Goal: Use online tool/utility: Utilize a website feature to perform a specific function

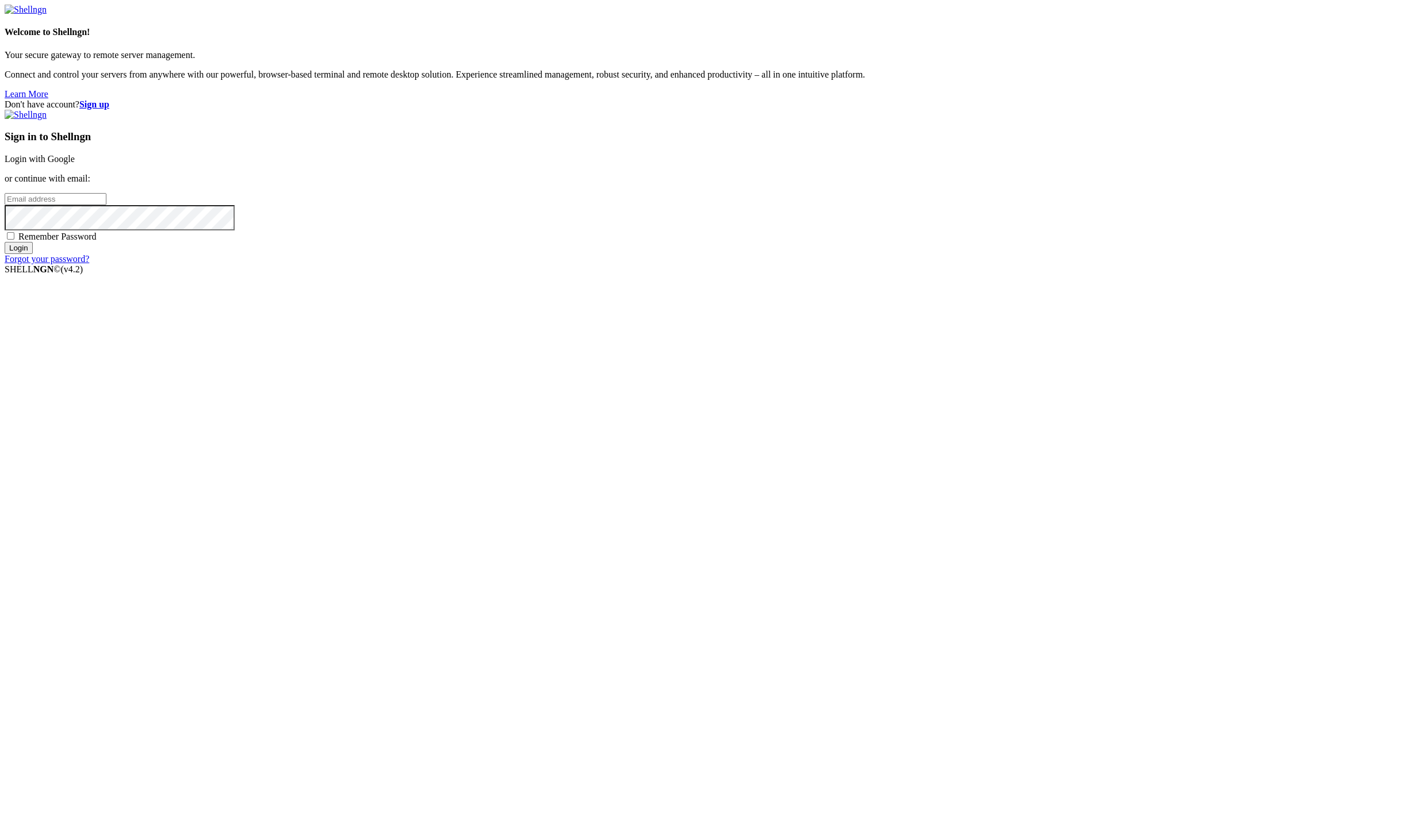
click at [228, 17] on span at bounding box center [224, 12] width 9 height 9
type input "[PERSON_NAME][EMAIL_ADDRESS][DOMAIN_NAME]"
click at [33, 254] on input "Login" at bounding box center [19, 249] width 28 height 12
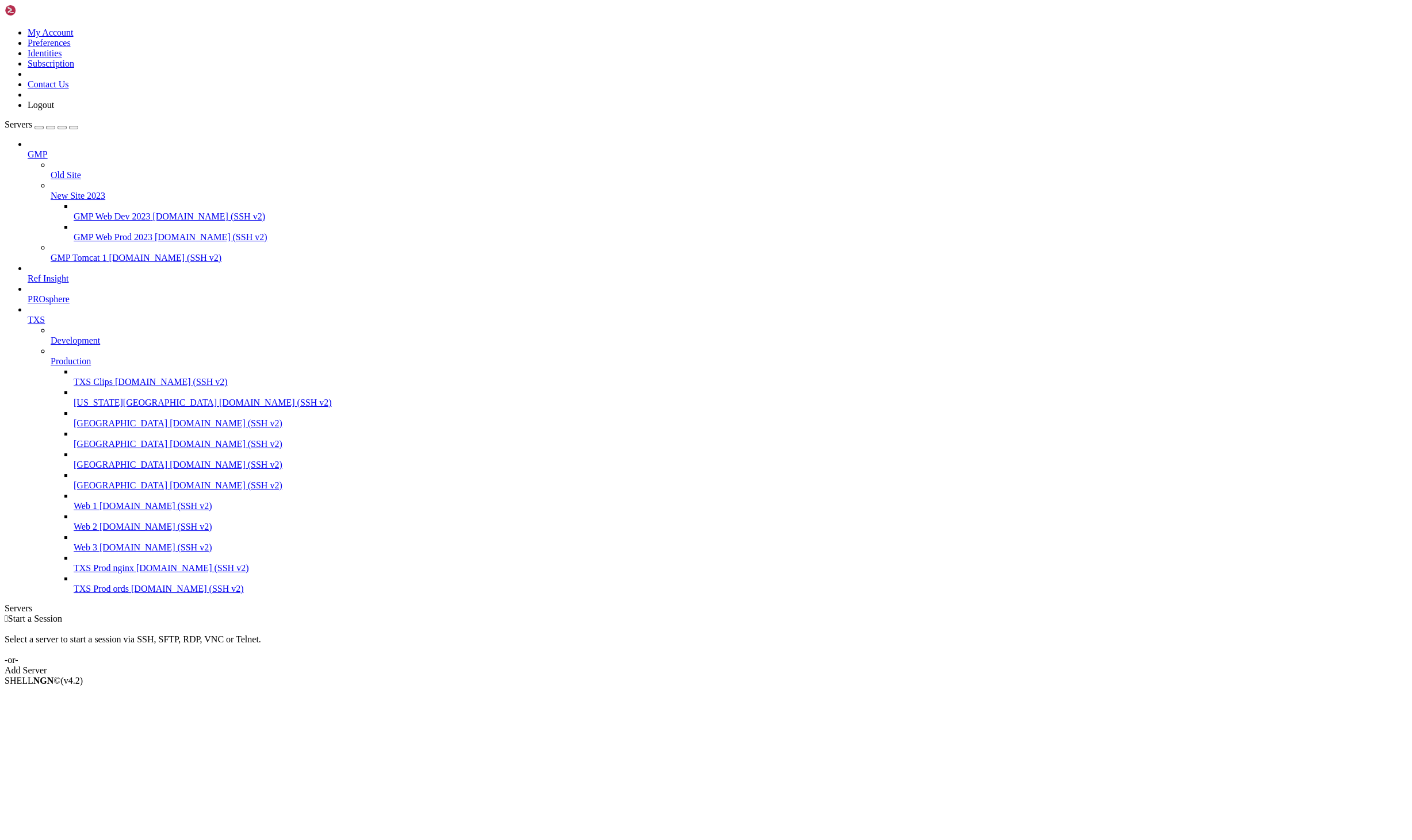
drag, startPoint x: 143, startPoint y: 151, endPoint x: 383, endPoint y: 177, distance: 241.4
click at [410, 180] on div "My Account Preferences Identities Subscription Contact Us Logout Servers GMP Ol…" at bounding box center [706, 340] width 1403 height 671
click at [153, 232] on span "GMP Web Prod 2023" at bounding box center [113, 237] width 79 height 10
click at [163, 232] on span "[DOMAIN_NAME] (SSH v2)" at bounding box center [211, 237] width 113 height 10
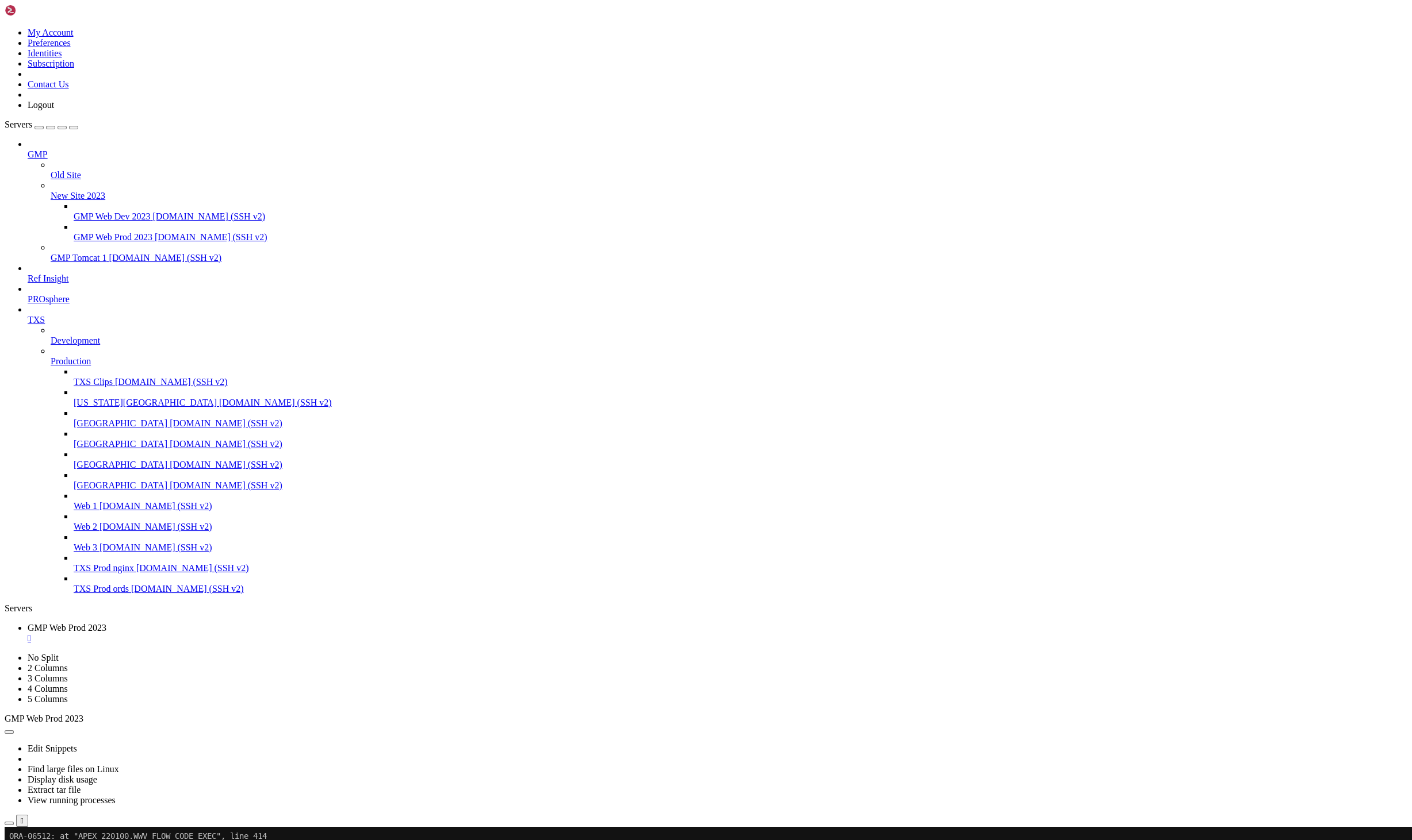
scroll to position [6253, 0]
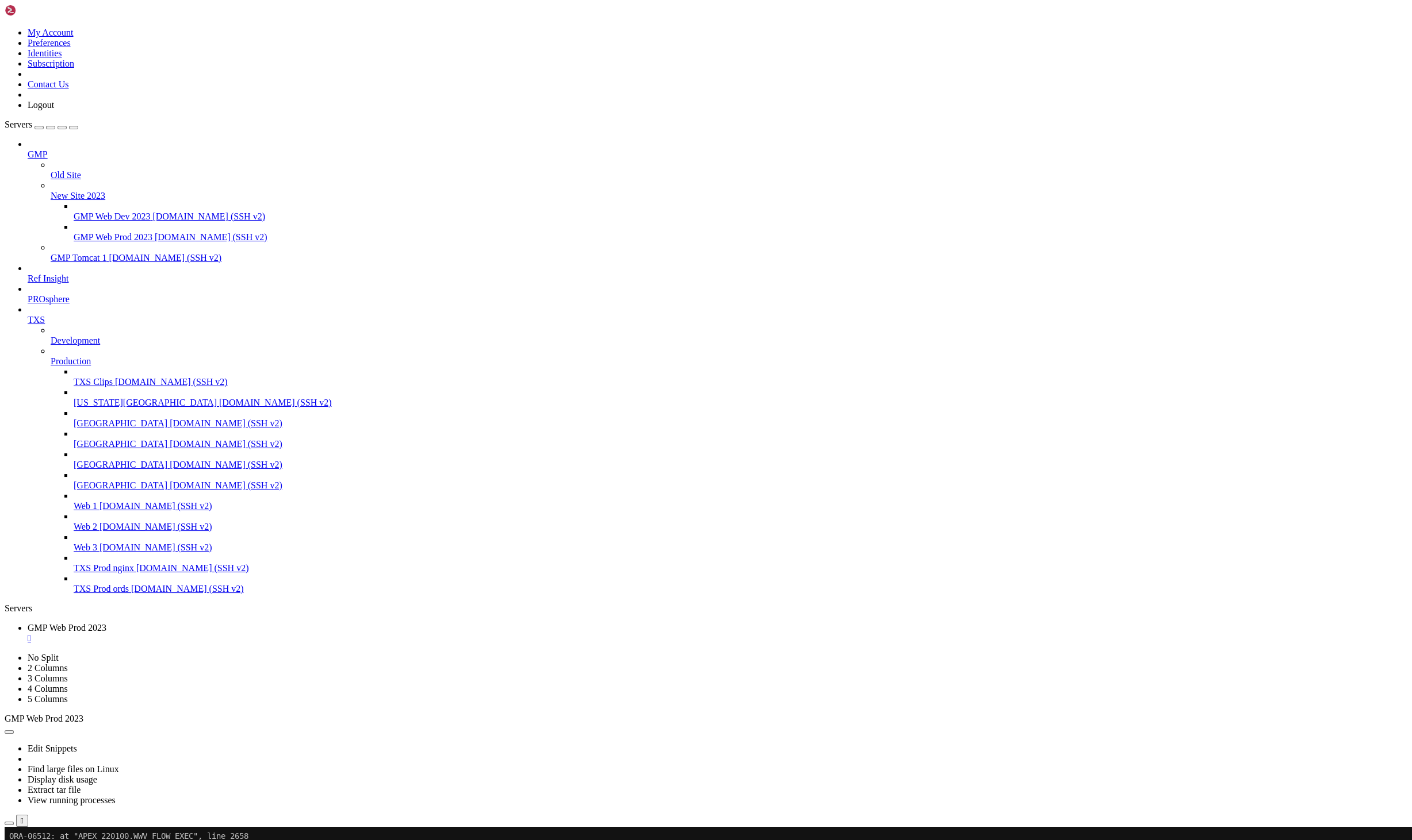
drag, startPoint x: 426, startPoint y: 1246, endPoint x: 9, endPoint y: 1240, distance: 417.0
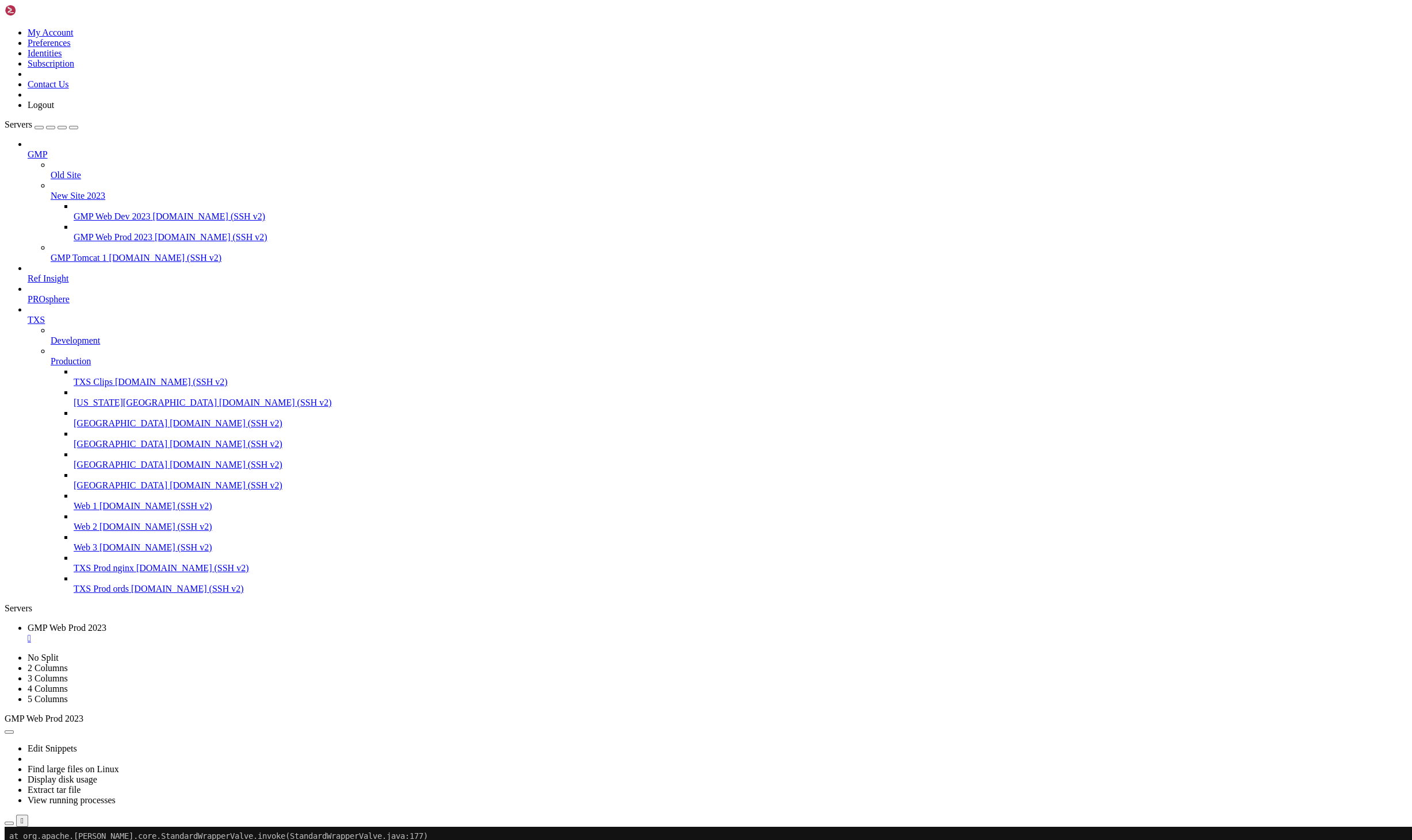
drag, startPoint x: 31, startPoint y: 1525, endPoint x: 12, endPoint y: 1363, distance: 163.1
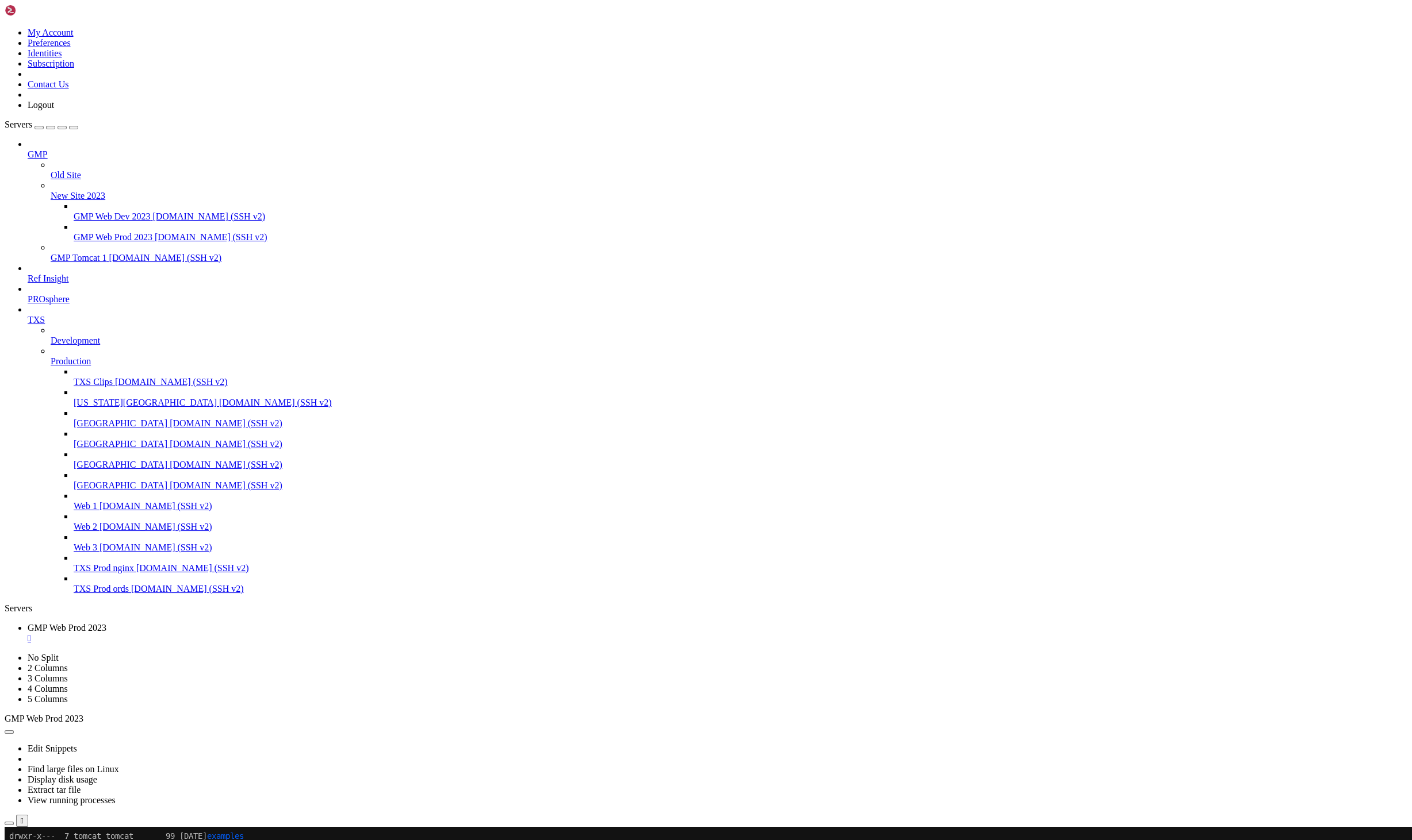
scroll to position [18818, 0]
drag, startPoint x: 8, startPoint y: 963, endPoint x: 46, endPoint y: 977, distance: 40.5
drag, startPoint x: 9, startPoint y: 975, endPoint x: 255, endPoint y: 1052, distance: 257.8
